Goal: Task Accomplishment & Management: Manage account settings

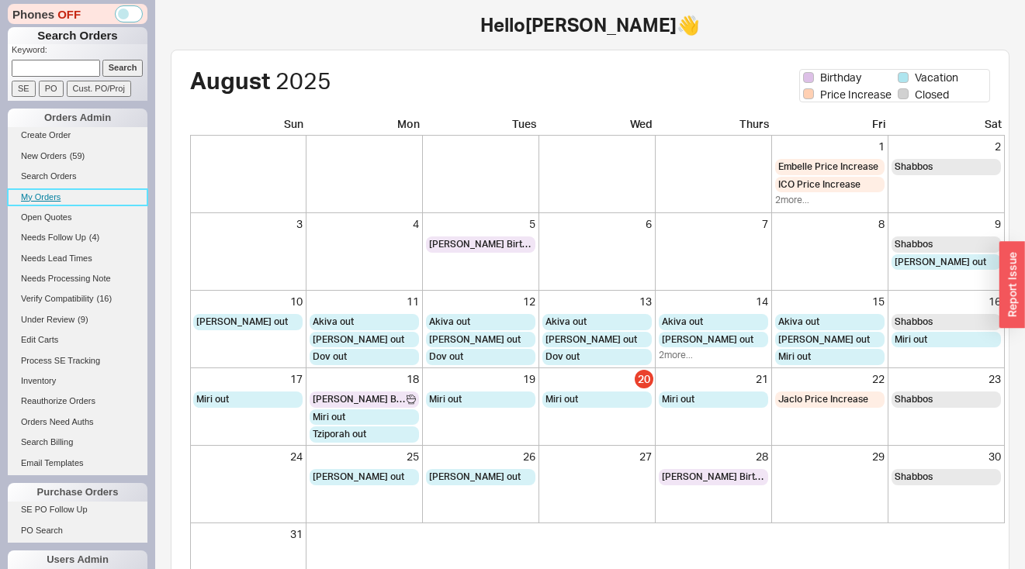
click at [51, 202] on link "My Orders" at bounding box center [78, 197] width 140 height 16
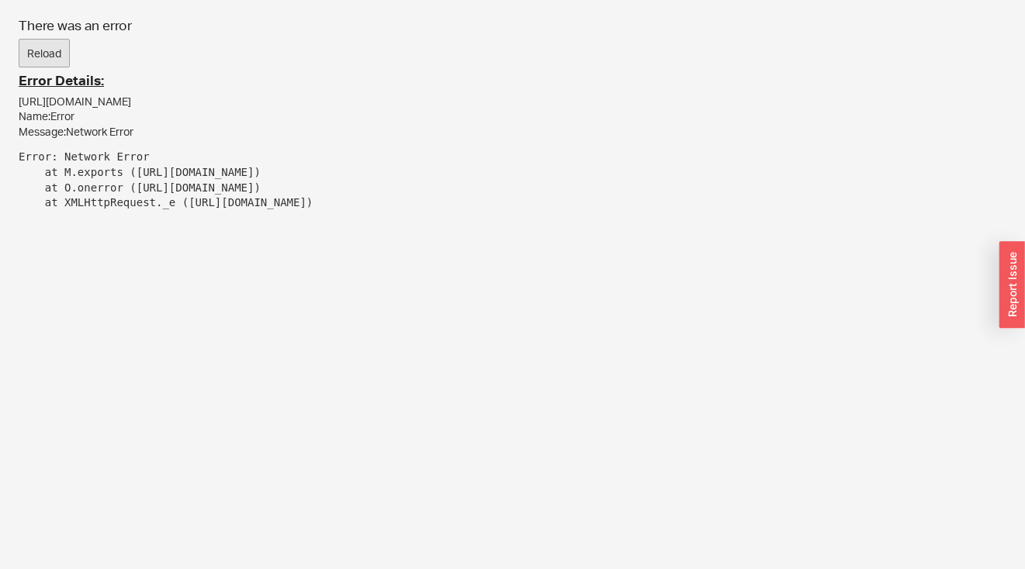
click at [59, 64] on button "Reload" at bounding box center [44, 53] width 51 height 29
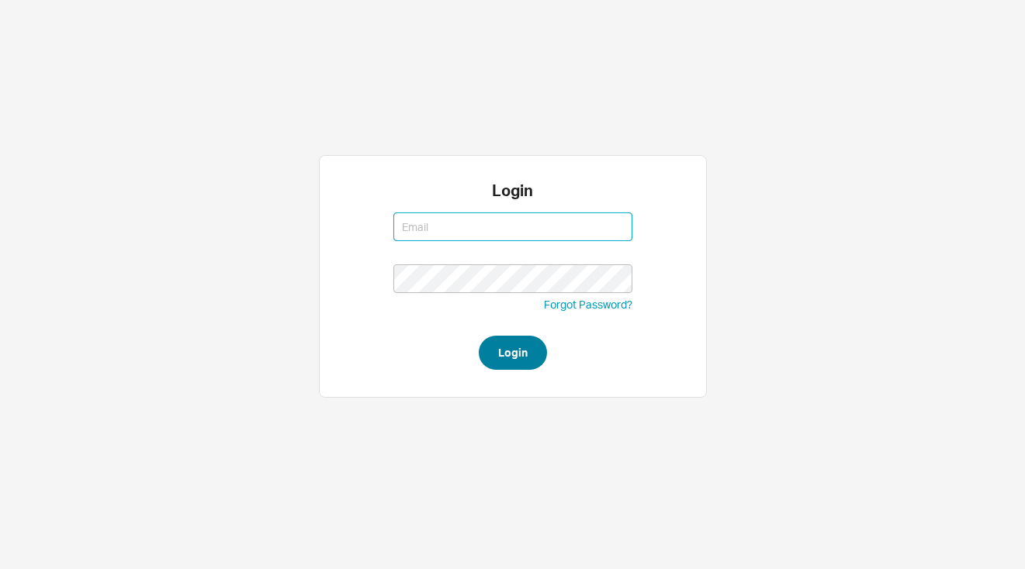
type input "josh@qualitybath.com"
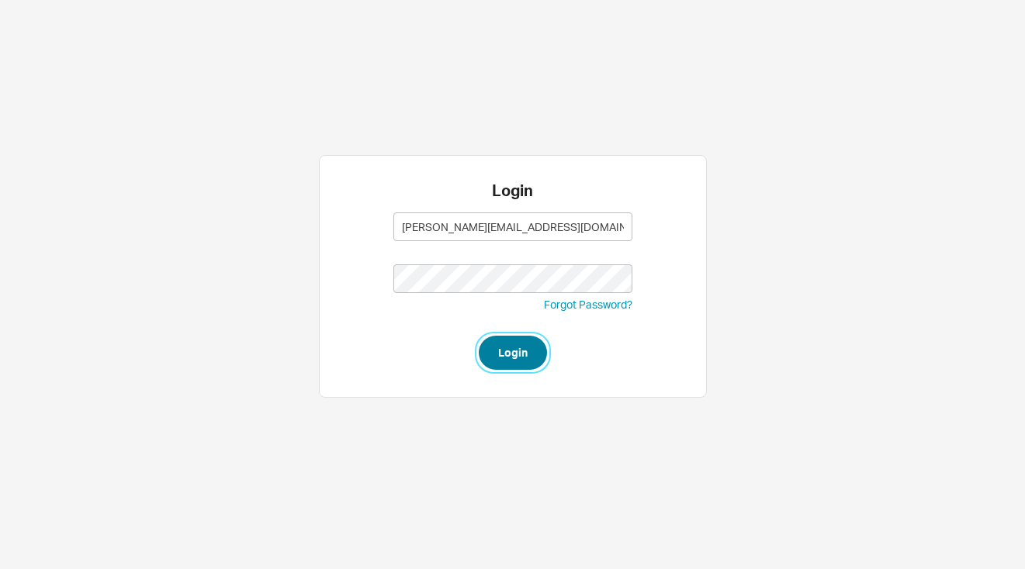
click at [521, 358] on button "Login" at bounding box center [513, 353] width 68 height 34
type input "josh@qualitybath.com"
click at [534, 363] on button "Login" at bounding box center [513, 353] width 68 height 34
click at [515, 334] on form "josh@qualitybath.com josh@qualitybath.com Forgot Password? Login" at bounding box center [512, 287] width 239 height 165
click at [517, 348] on button "Login" at bounding box center [513, 353] width 68 height 34
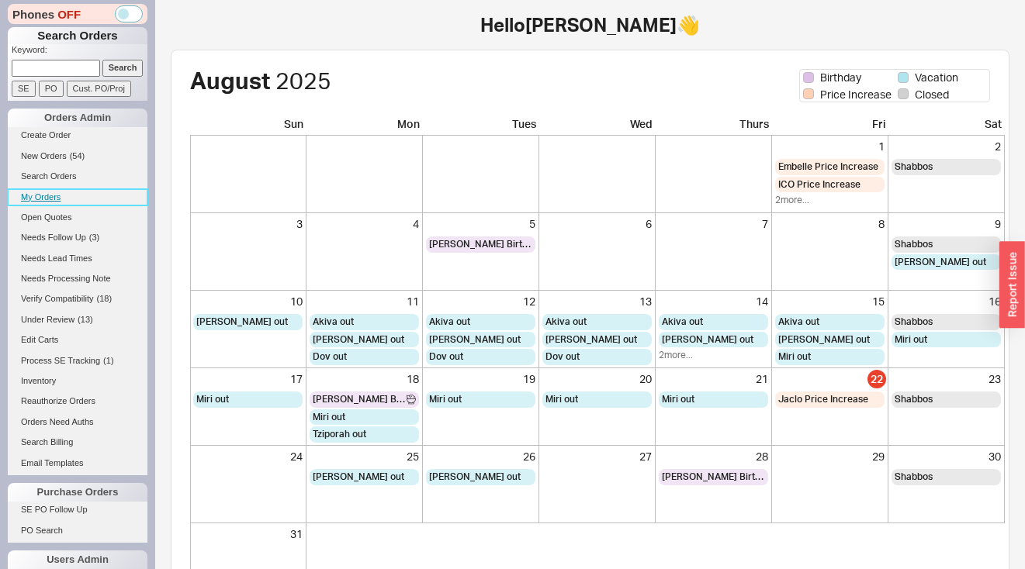
click at [33, 195] on link "My Orders" at bounding box center [78, 197] width 140 height 16
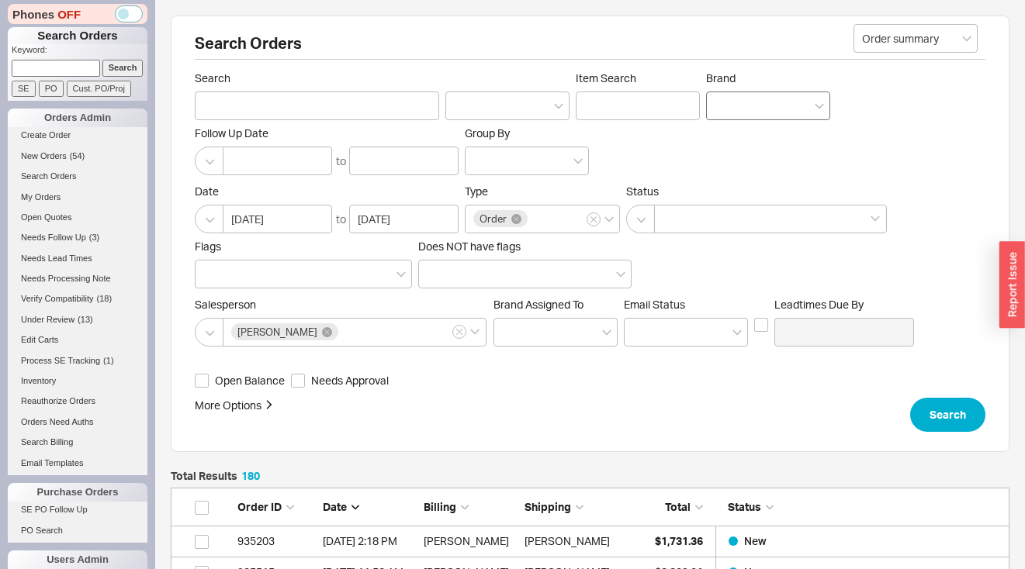
click at [781, 95] on div at bounding box center [768, 106] width 124 height 29
click at [725, 97] on input "Brand" at bounding box center [719, 106] width 11 height 18
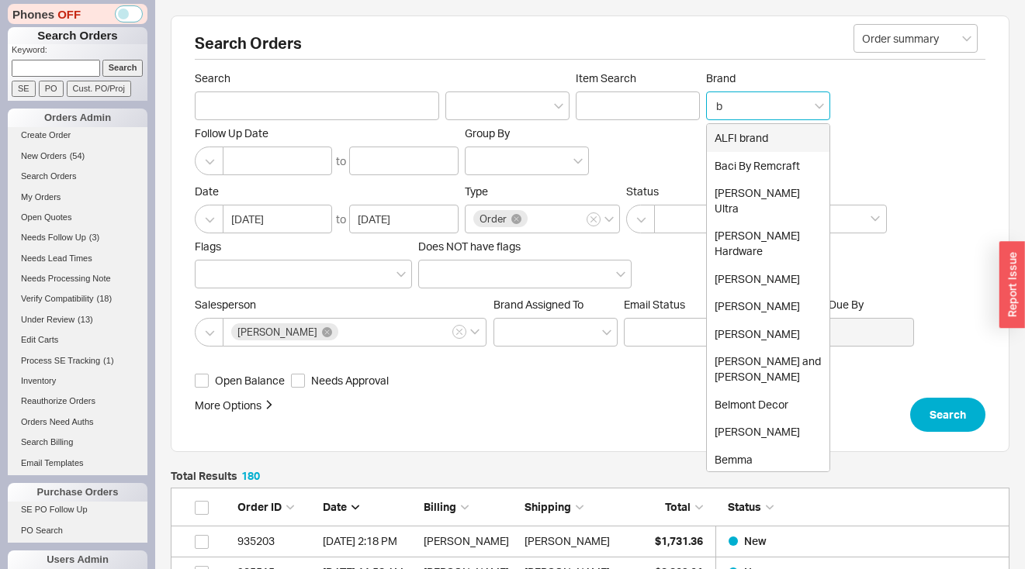
type input "bu"
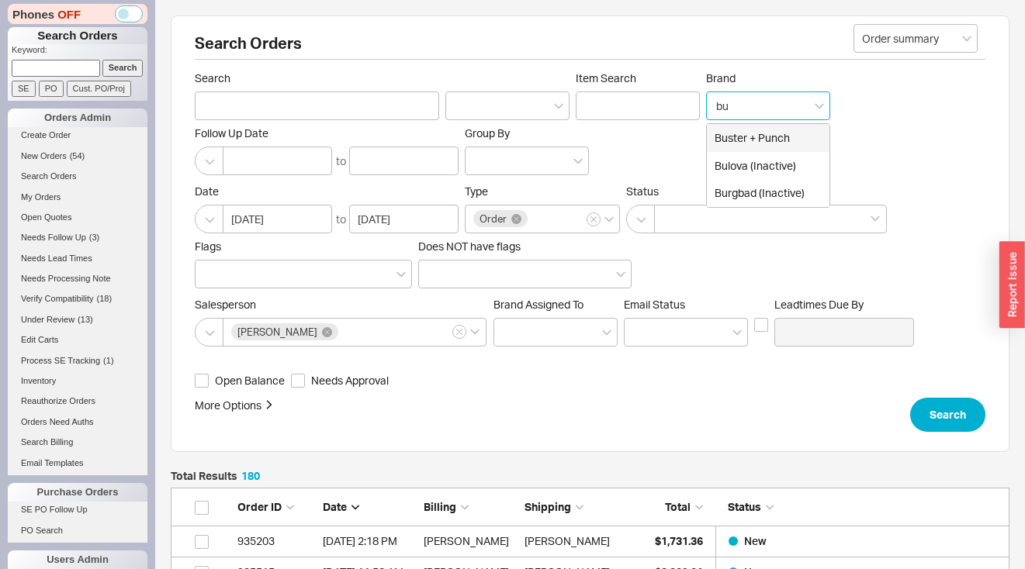
click at [762, 147] on div "Buster + Punch" at bounding box center [768, 138] width 123 height 28
type input "Brand"
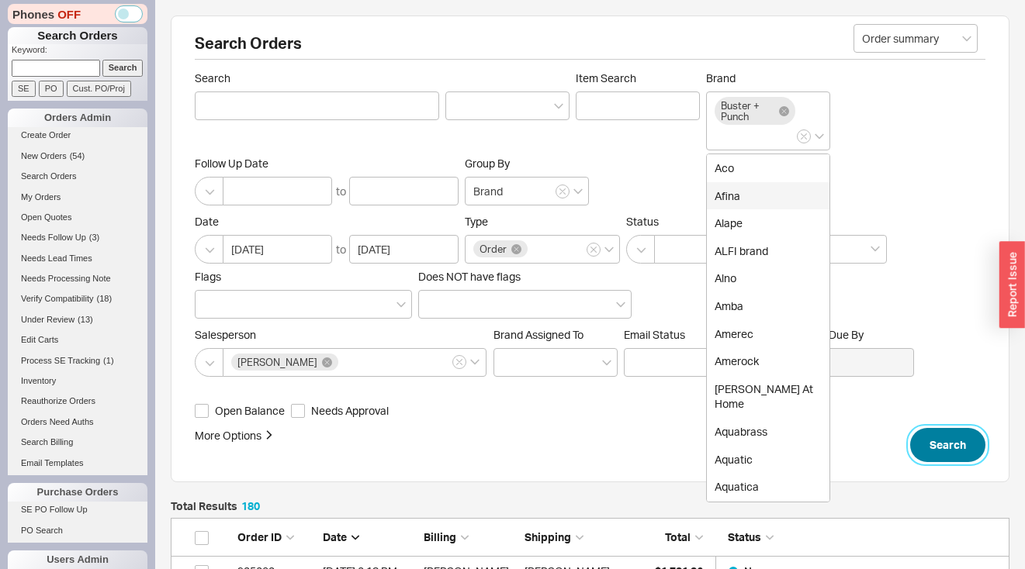
click at [957, 462] on button "Search" at bounding box center [947, 445] width 75 height 34
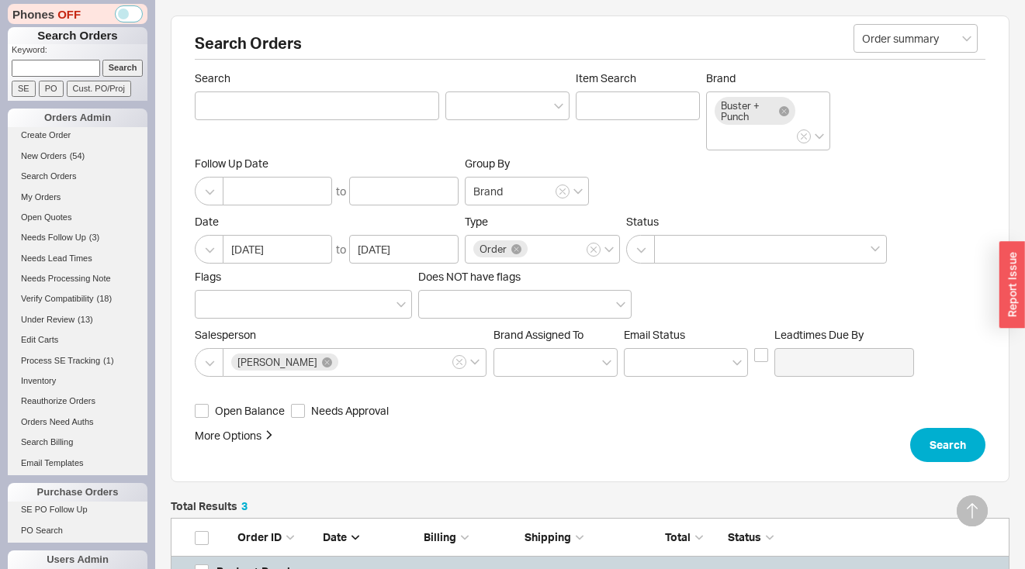
scroll to position [290, 0]
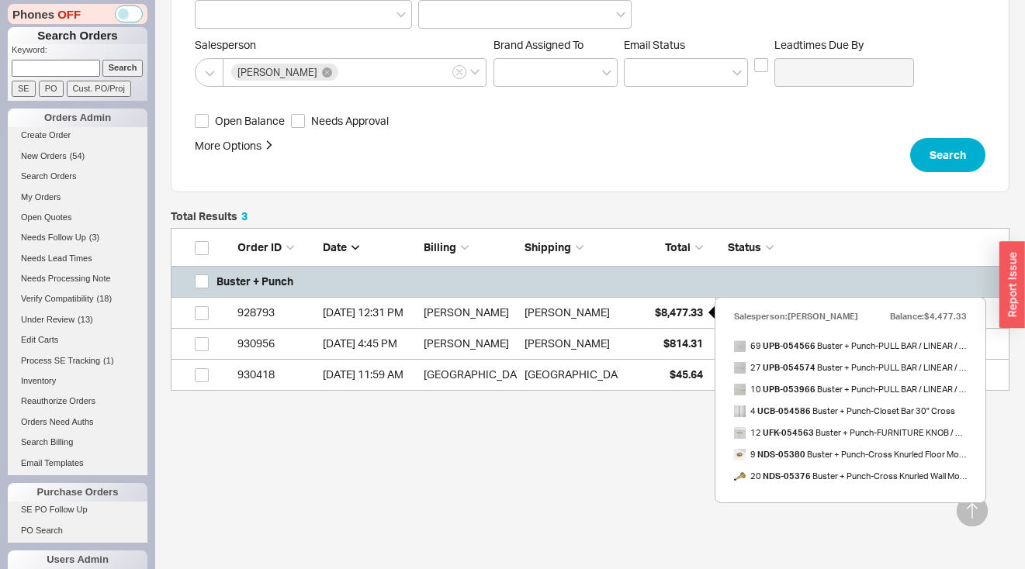
click at [665, 311] on span "$8,477.33" at bounding box center [679, 312] width 48 height 13
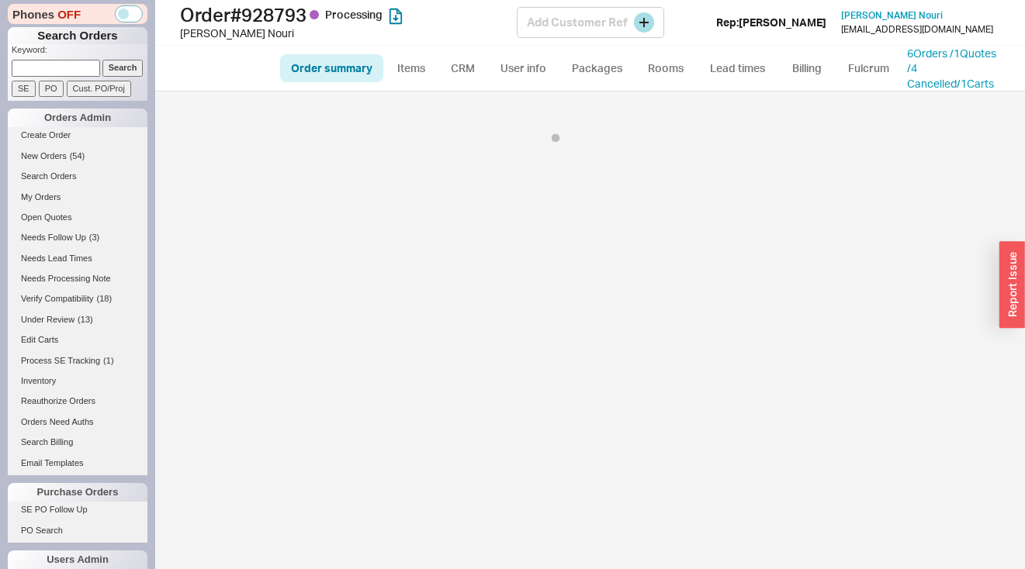
select select "*"
select select "LOW"
select select "3"
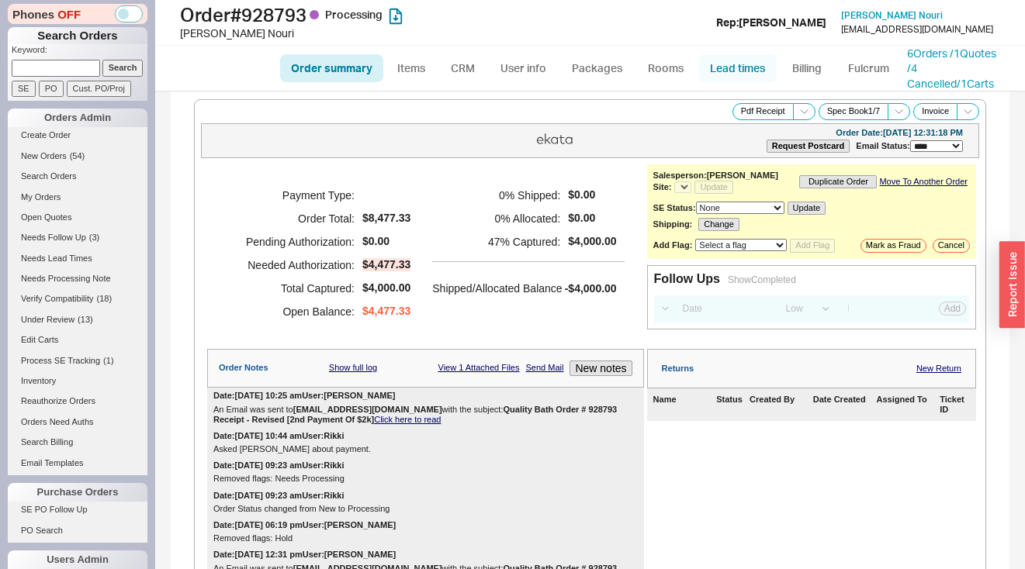
select select "*"
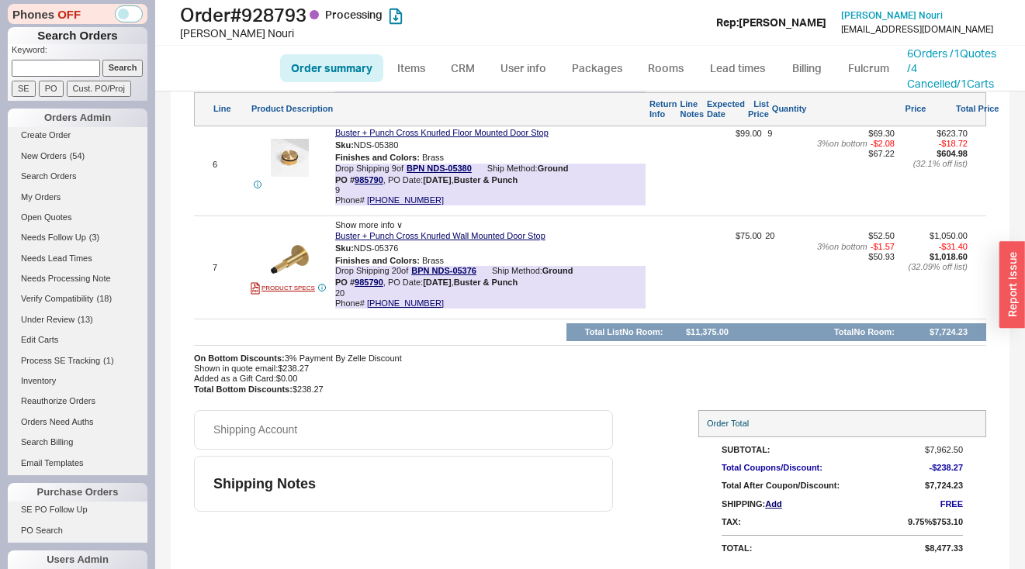
scroll to position [620, 0]
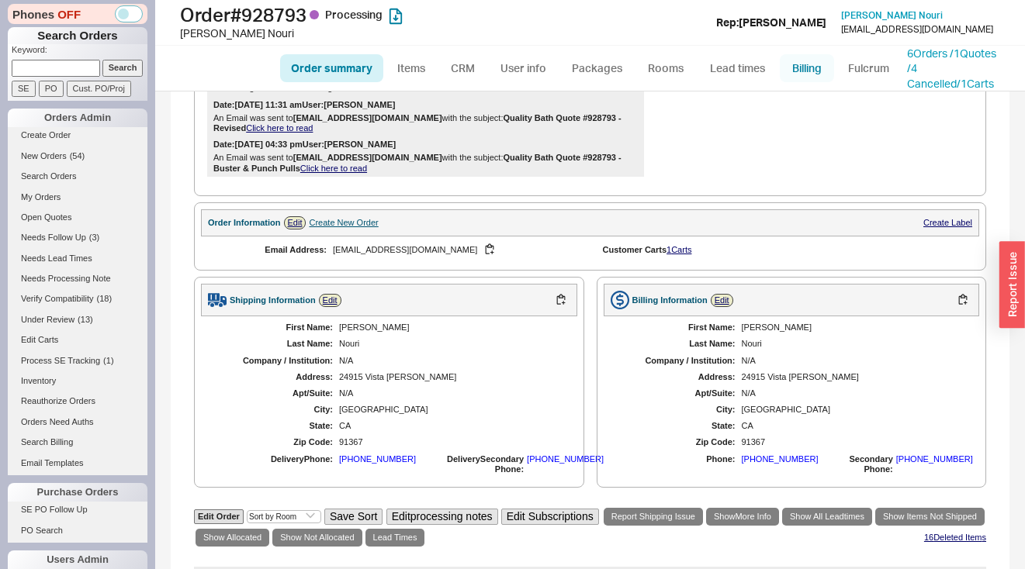
click at [796, 64] on link "Billing" at bounding box center [807, 68] width 54 height 28
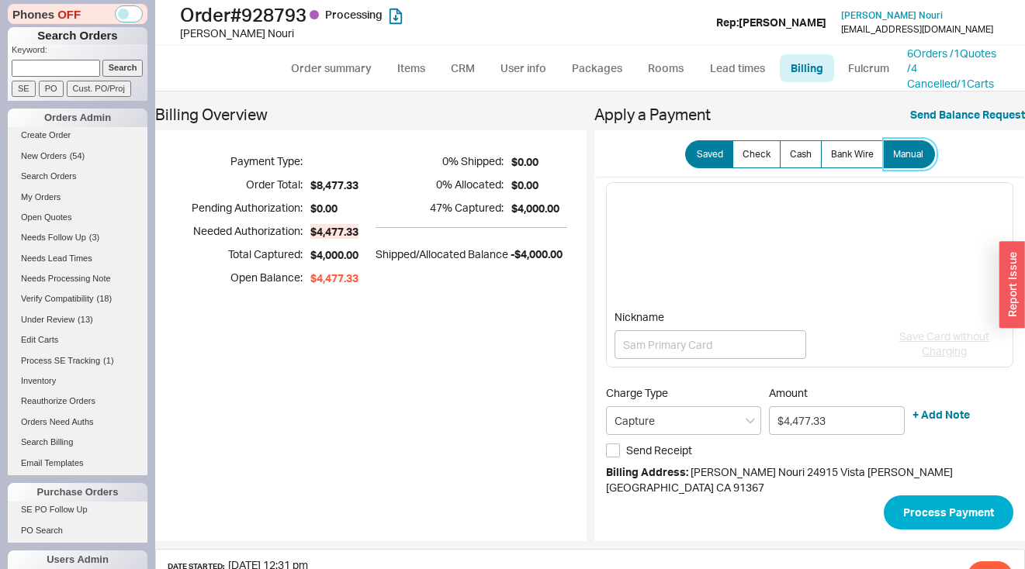
click at [908, 159] on span "Manual" at bounding box center [908, 154] width 30 height 12
click at [0, 0] on input "Manual" at bounding box center [0, 0] width 0 height 0
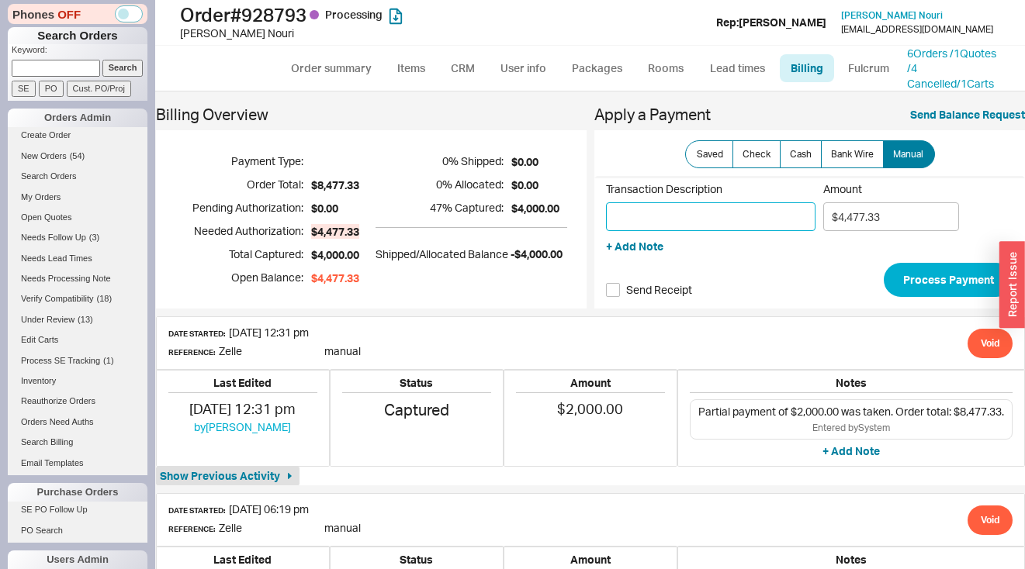
click at [690, 224] on input "Transaction Description" at bounding box center [710, 216] width 209 height 29
type input "Zelle"
click at [904, 224] on input "$4,477.33" at bounding box center [891, 216] width 136 height 29
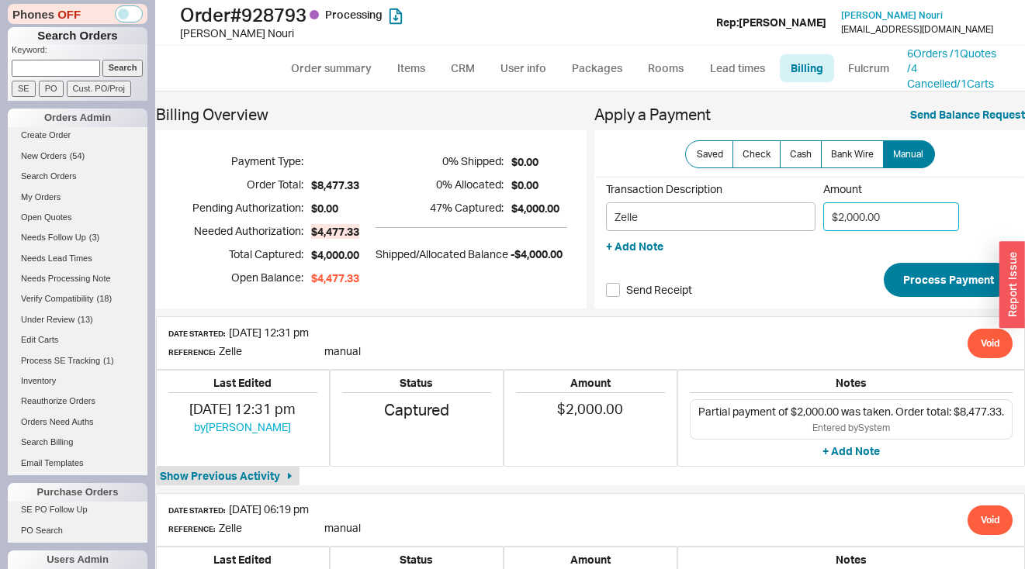
type input "$2,000.00"
click at [910, 274] on button "Process Payment" at bounding box center [949, 280] width 130 height 34
type input "$2,477.33"
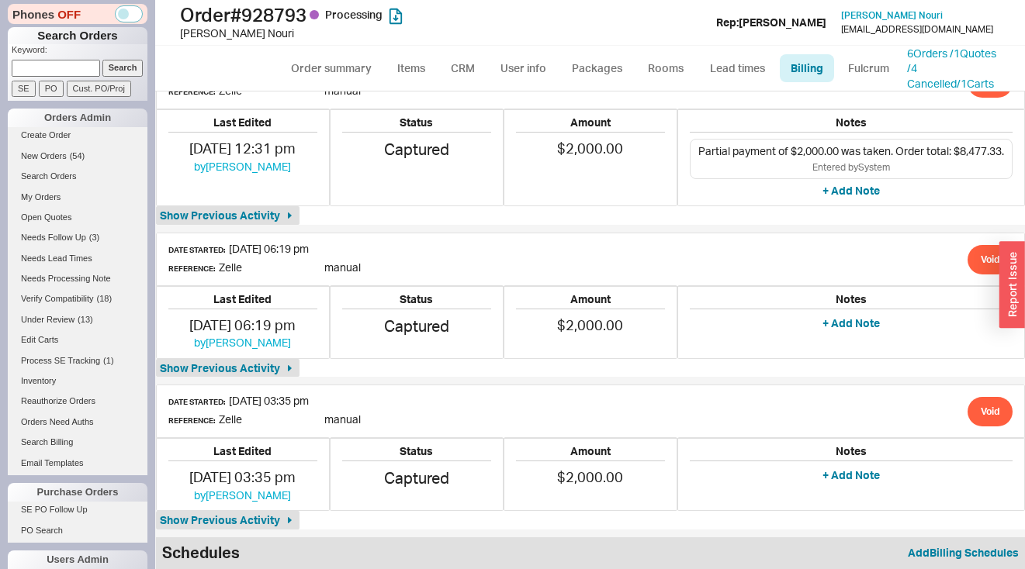
scroll to position [296, 0]
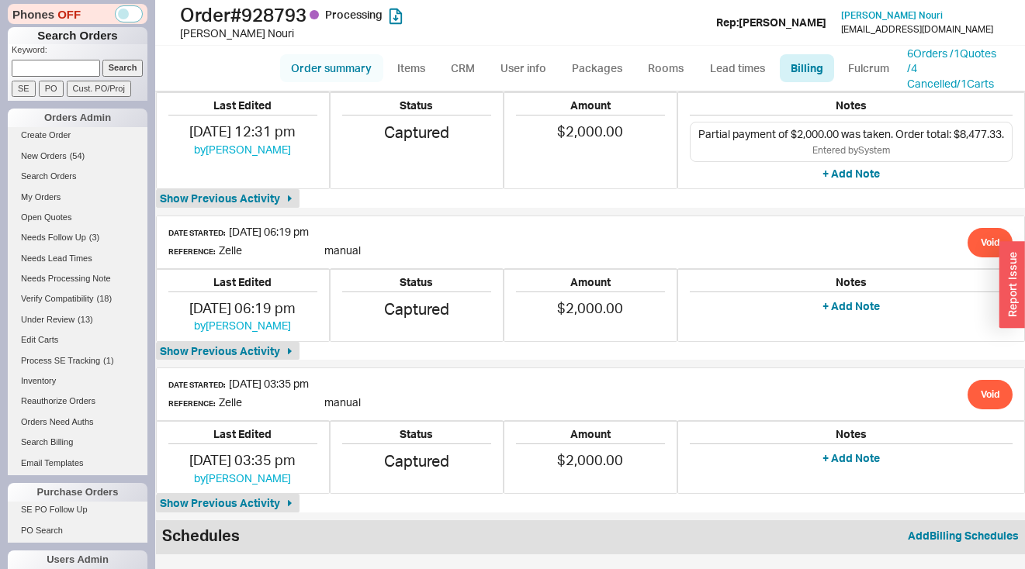
drag, startPoint x: 341, startPoint y: 85, endPoint x: 324, endPoint y: 67, distance: 24.7
click at [339, 84] on ul "Order summary Items CRM User info Packages Rooms Lead times Billing Fulcrum" at bounding box center [590, 68] width 633 height 37
click at [324, 65] on link "Order summary" at bounding box center [331, 68] width 103 height 28
select select "*"
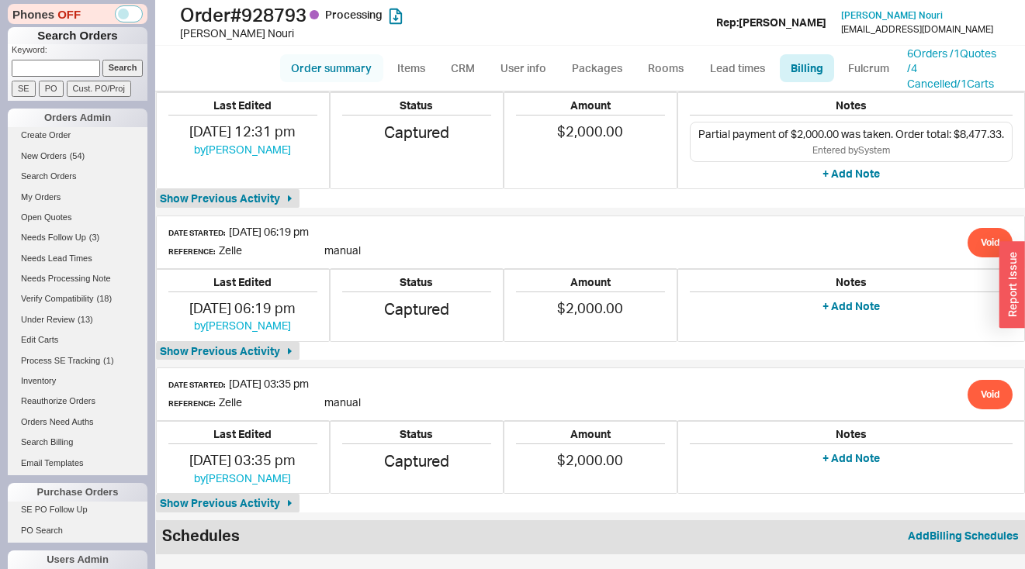
select select "LOW"
select select "3"
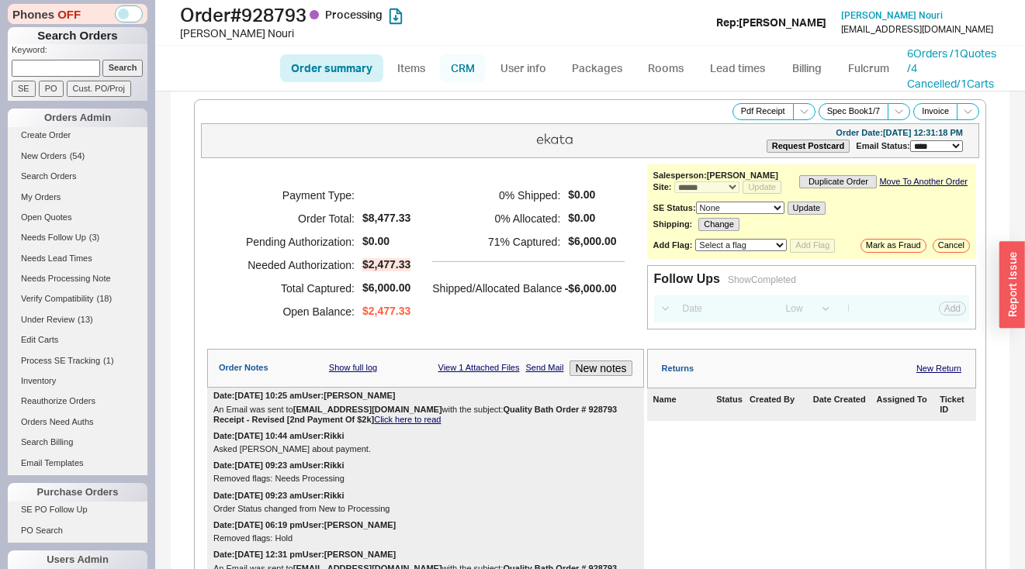
click at [467, 71] on link "CRM" at bounding box center [463, 68] width 46 height 28
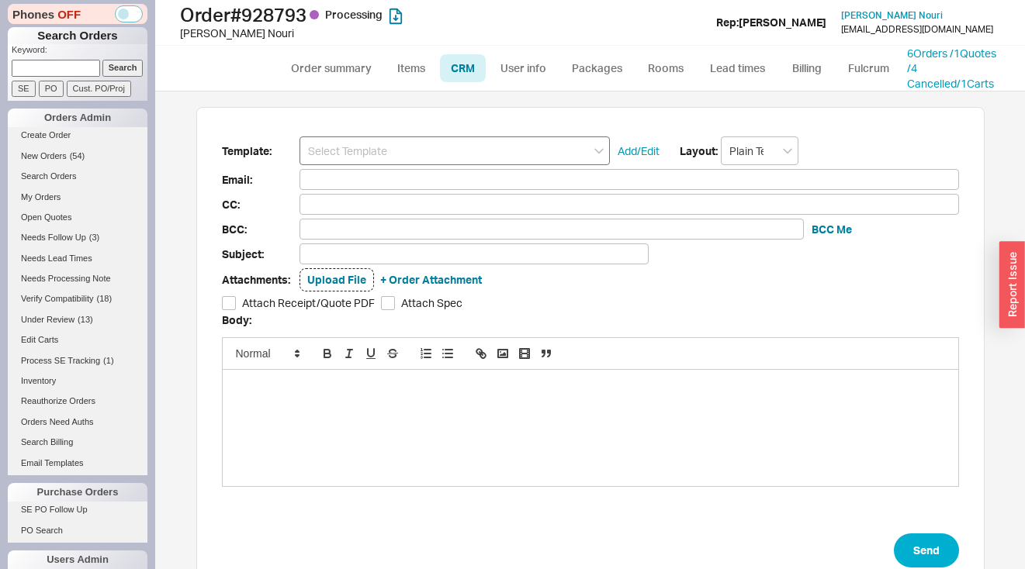
scroll to position [168, 776]
click at [467, 148] on input at bounding box center [454, 151] width 310 height 29
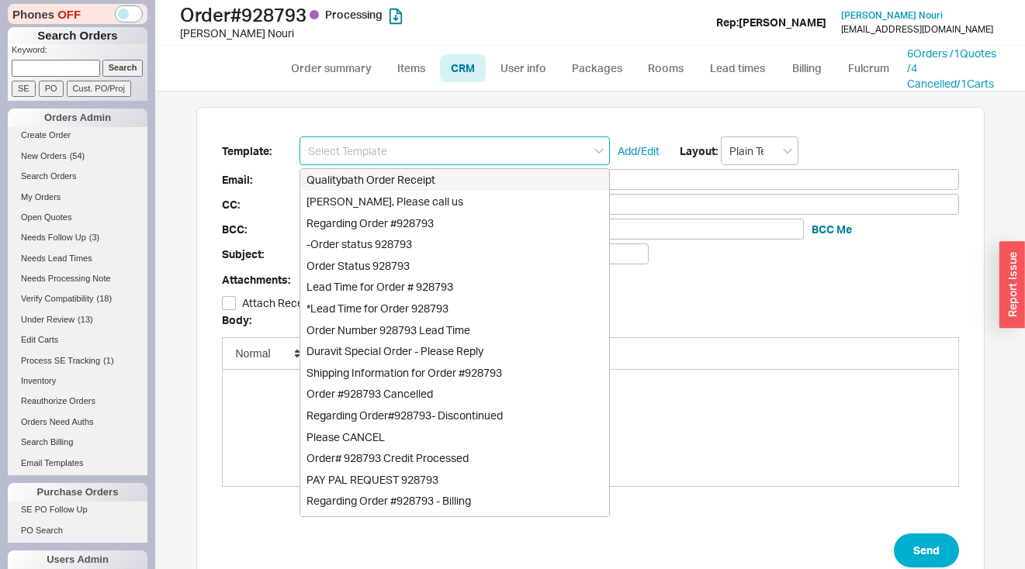
click at [456, 182] on div "Qualitybath Order Receipt" at bounding box center [454, 180] width 309 height 22
type input "Receipt"
type input "snouri2001@hotmail.com"
type input "Quality Bath Order # 928793 Receipt"
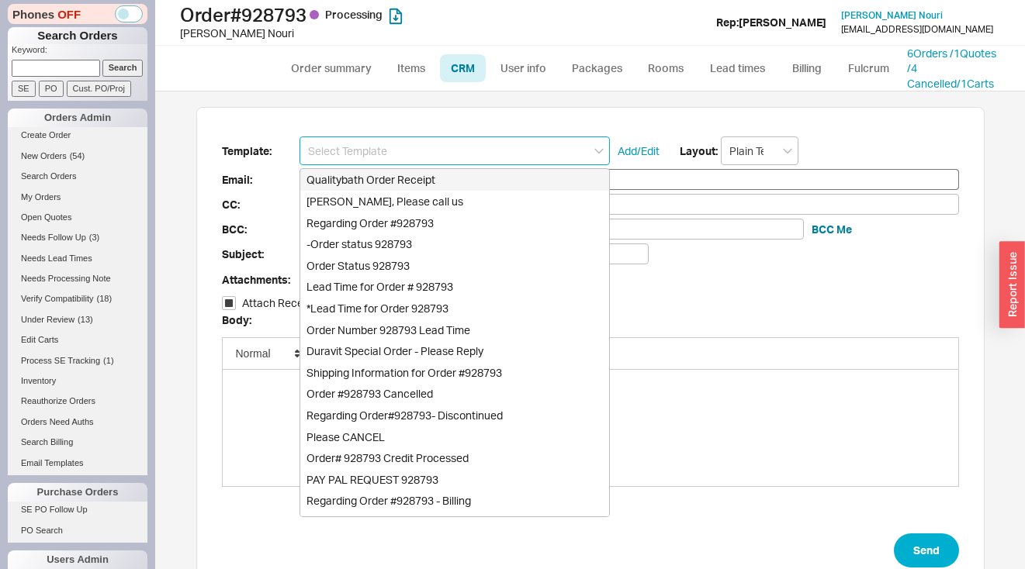
checkbox input "true"
type input "Qualitybath Order Receipt"
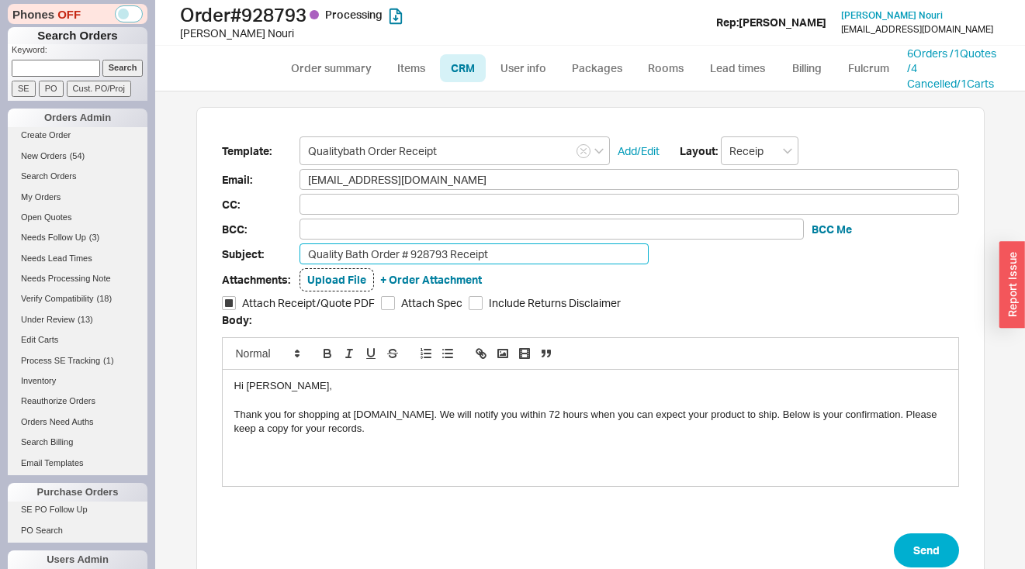
click at [554, 252] on input "Quality Bath Order # 928793 Receipt" at bounding box center [473, 254] width 349 height 21
drag, startPoint x: 504, startPoint y: 340, endPoint x: 501, endPoint y: 331, distance: 9.1
click at [503, 340] on div at bounding box center [590, 353] width 737 height 33
click at [495, 247] on input "Quality Bath Order # 928793 Receipt" at bounding box center [473, 254] width 349 height 21
click at [541, 256] on input "Quality Bath Order # 928793 Receipt - Revised [2nd Payment Of $2k]" at bounding box center [473, 254] width 349 height 21
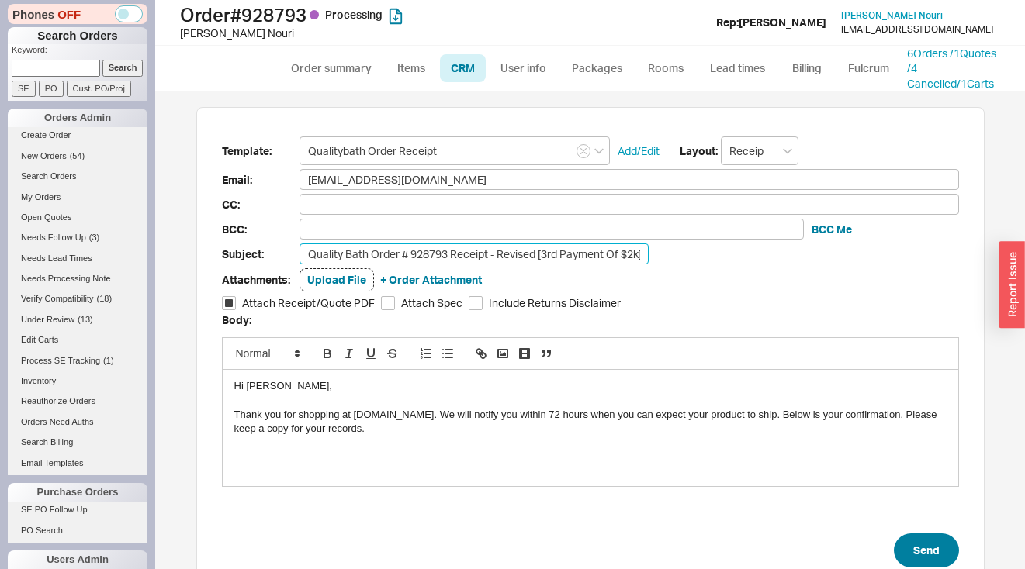
type input "Quality Bath Order # 928793 Receipt - Revised [3rd Payment Of $2k]"
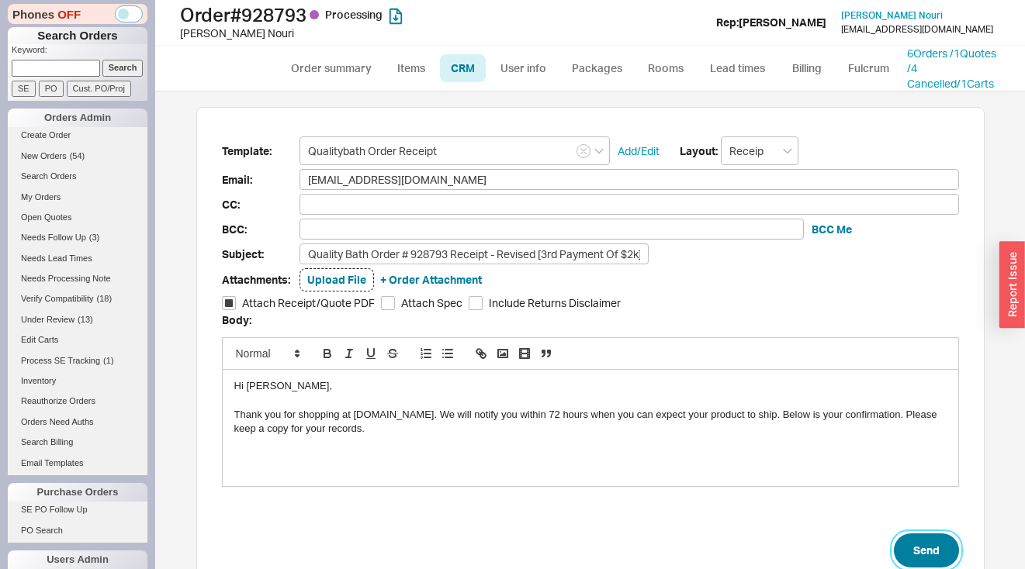
click at [908, 539] on button "Send" at bounding box center [926, 551] width 65 height 34
select select "*"
select select "LOW"
select select "3"
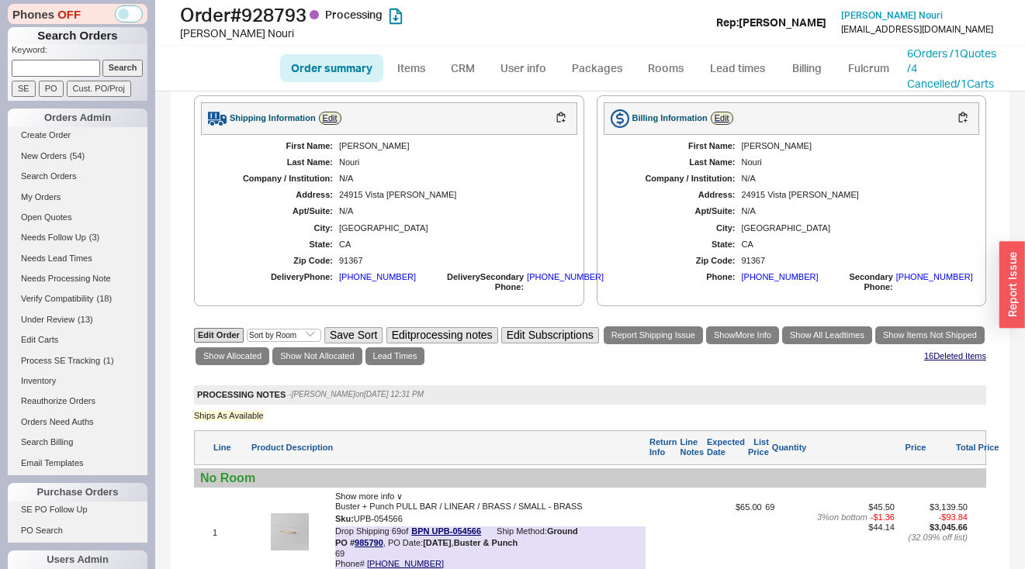
scroll to position [1689, 0]
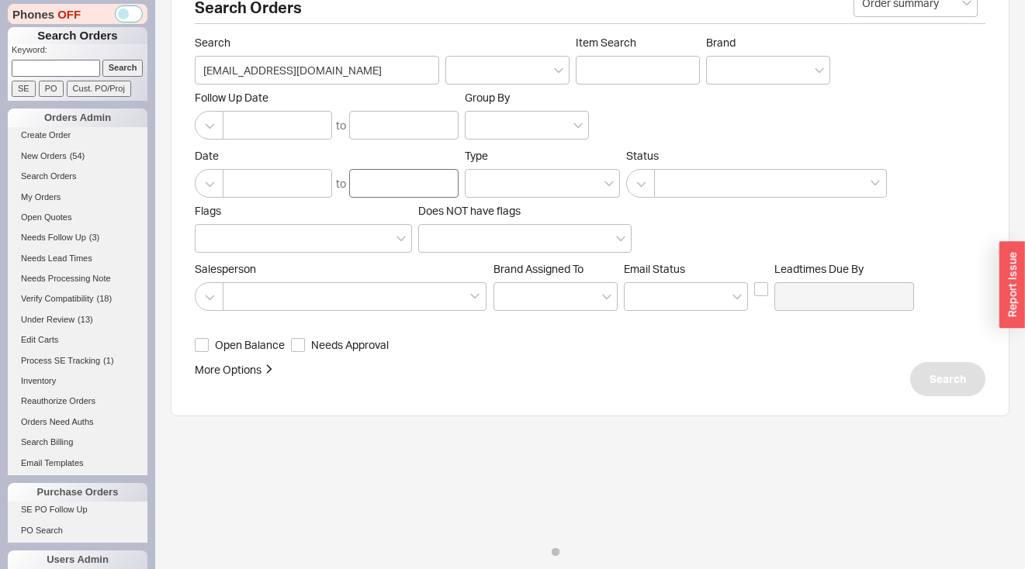
scroll to position [61, 0]
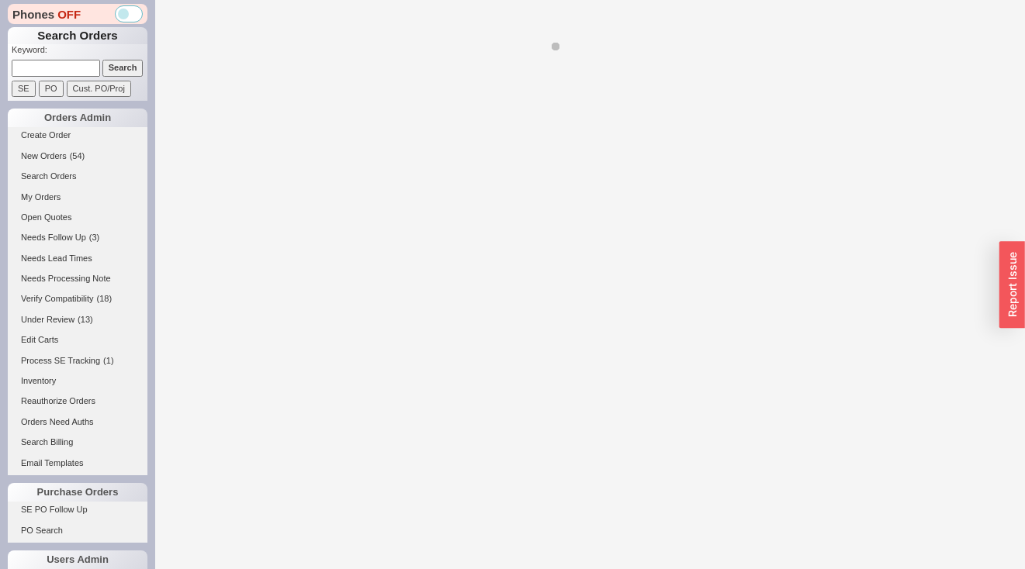
select select "*"
select select "LOW"
select select "3"
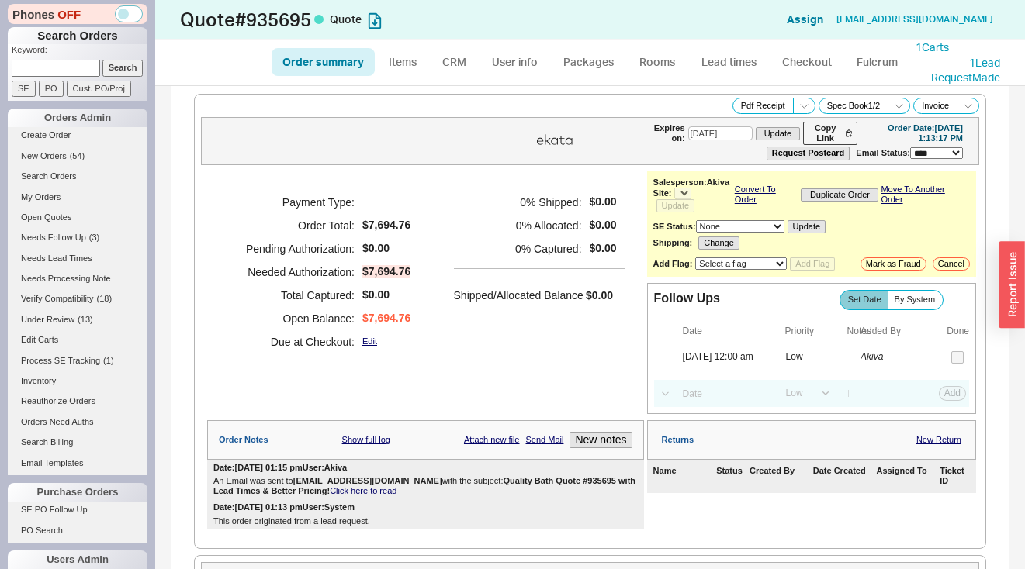
select select "*"
click at [49, 199] on link "My Orders" at bounding box center [78, 197] width 140 height 16
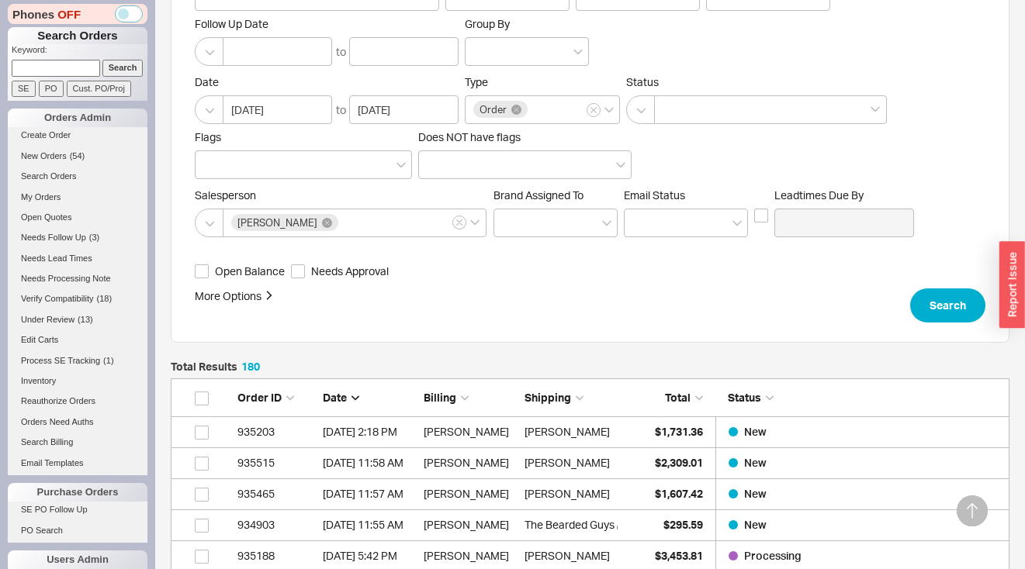
scroll to position [304, 0]
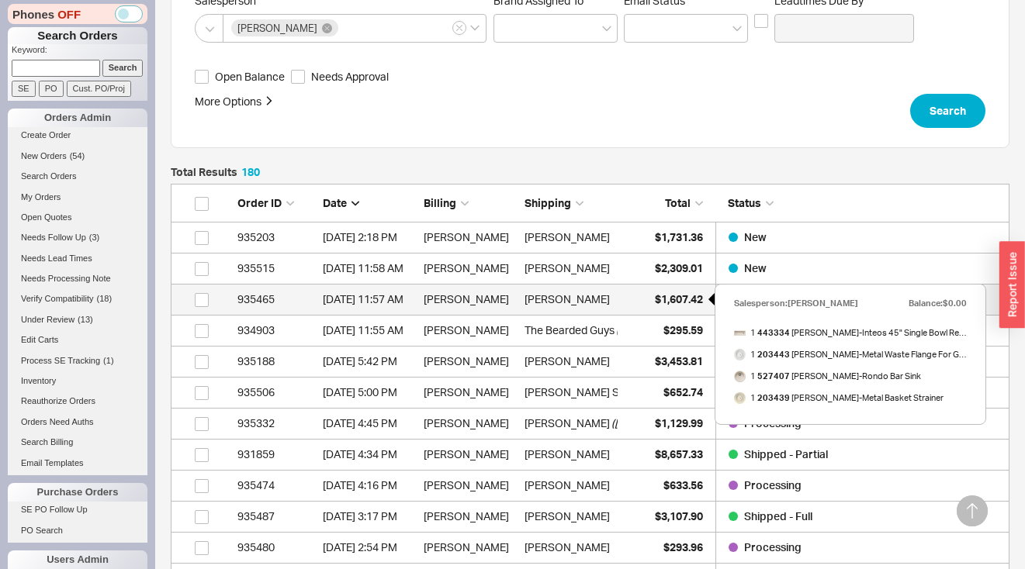
click at [641, 303] on div "$1,607.42" at bounding box center [664, 299] width 78 height 31
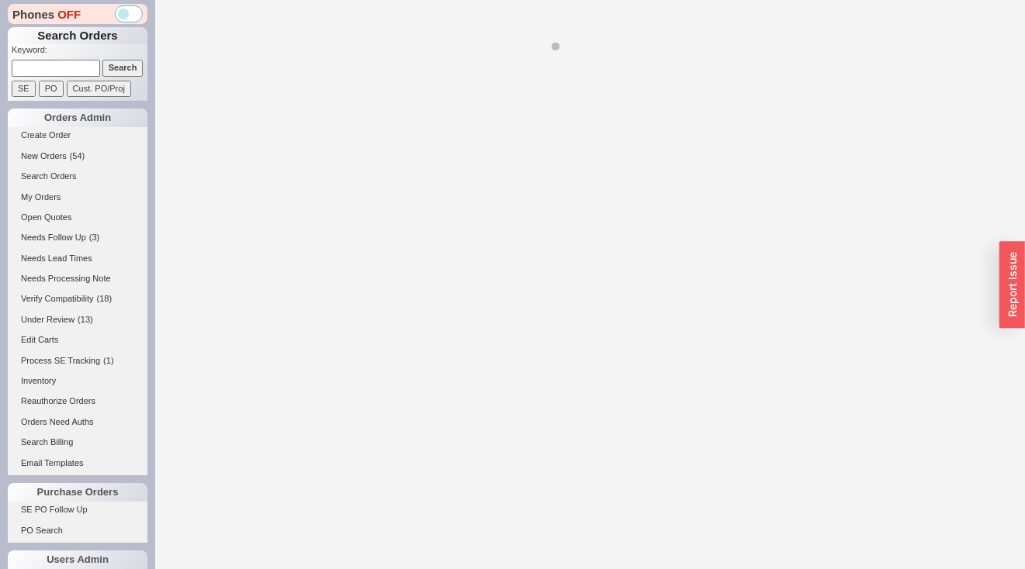
select select "*"
select select "LOW"
select select "3"
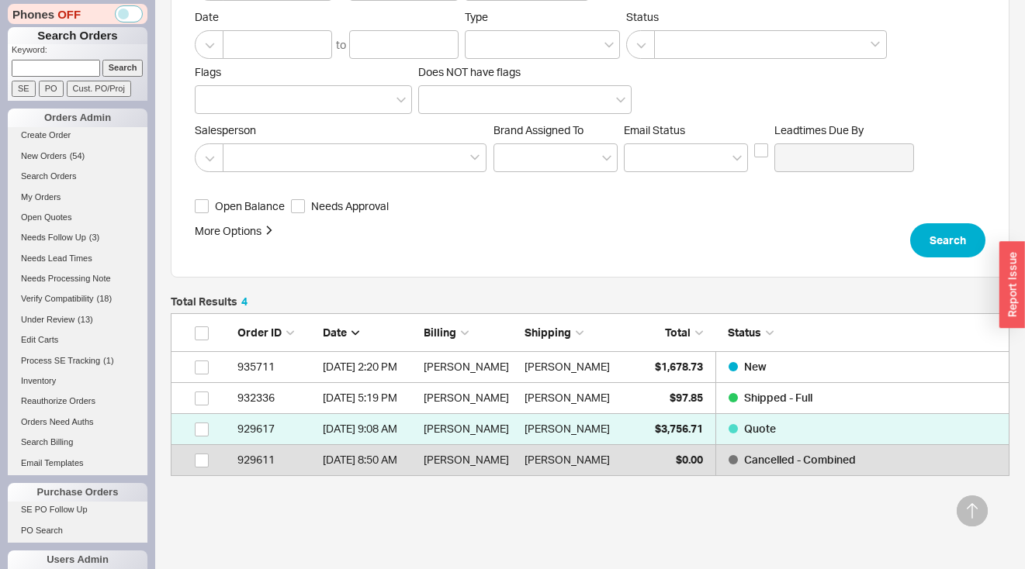
scroll to position [261, 0]
